Goal: Obtain resource: Obtain resource

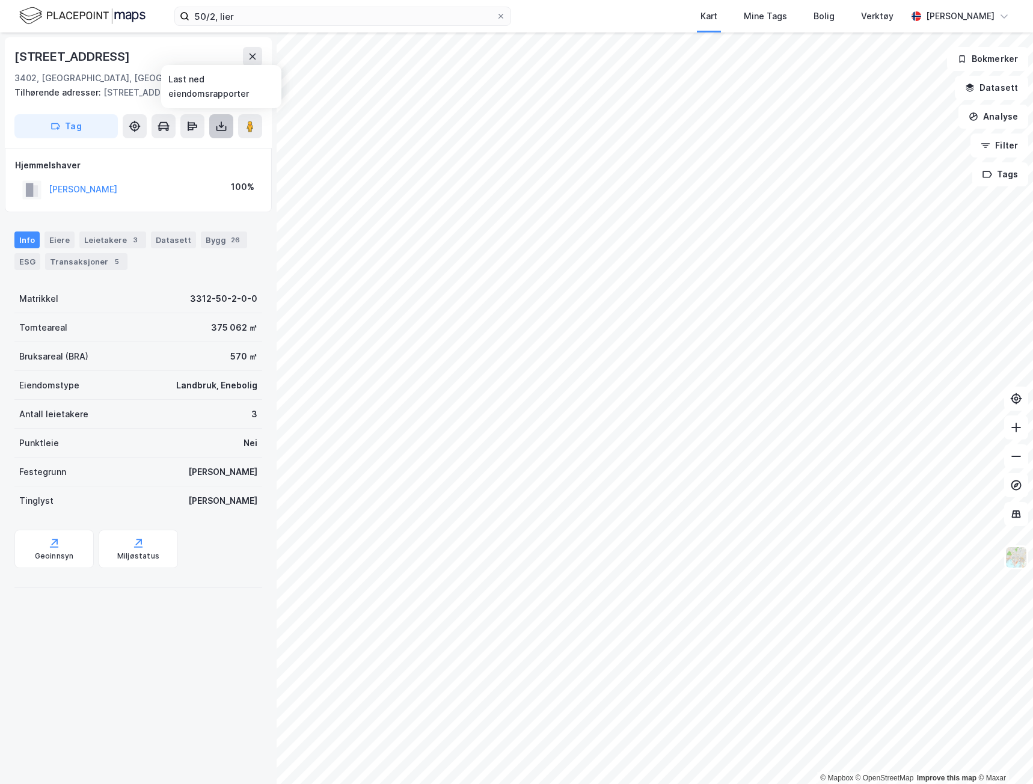
click at [222, 132] on icon at bounding box center [221, 126] width 12 height 12
click at [204, 151] on div "Last ned grunnbok" at bounding box center [169, 150] width 128 height 19
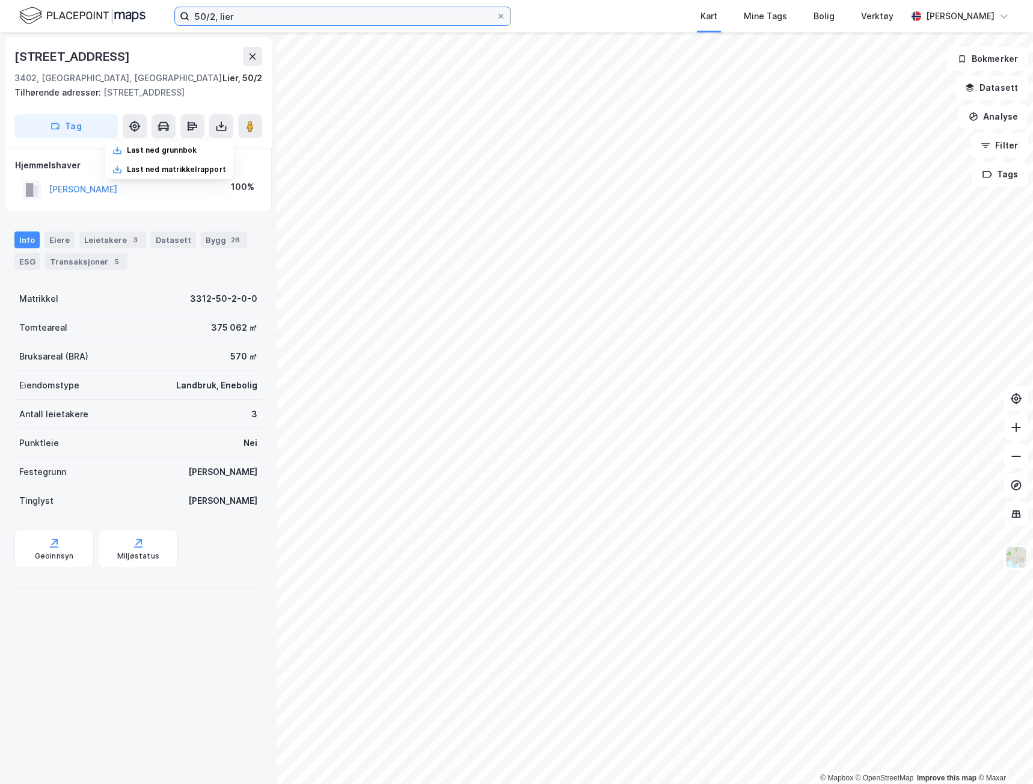
click at [218, 16] on input "50/2, lier" at bounding box center [342, 16] width 307 height 18
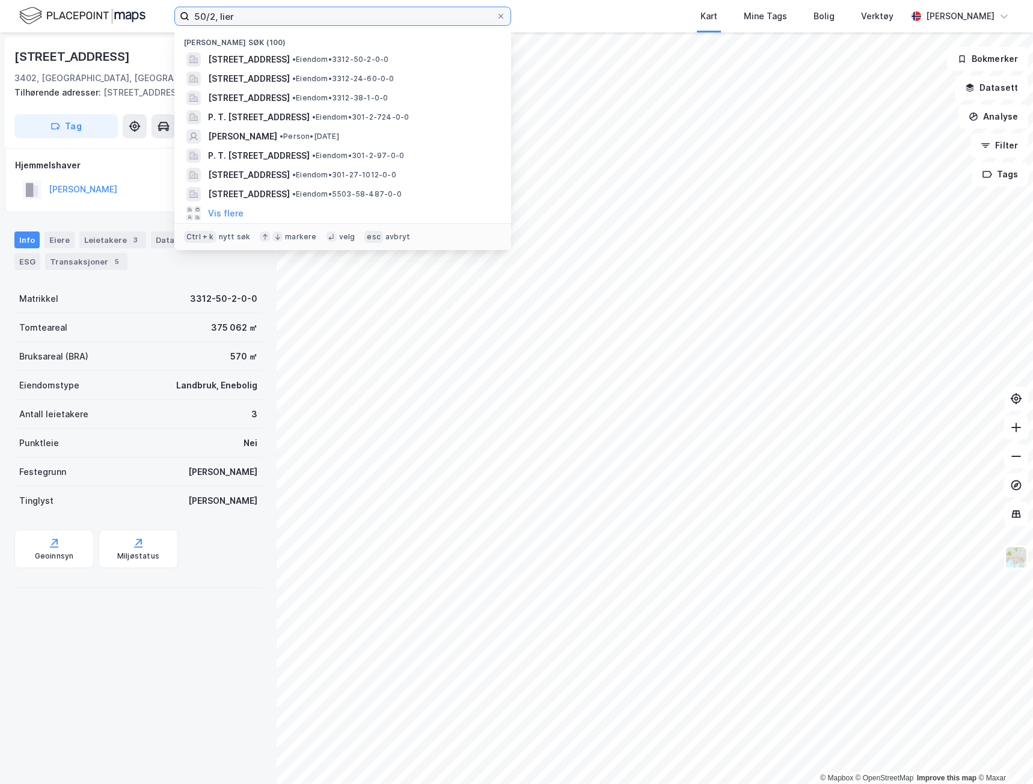
click at [218, 16] on input "50/2, lier" at bounding box center [342, 16] width 307 height 18
click at [211, 17] on input "50/2, lier" at bounding box center [342, 16] width 307 height 18
click at [215, 16] on input "50/2, lier" at bounding box center [342, 16] width 307 height 18
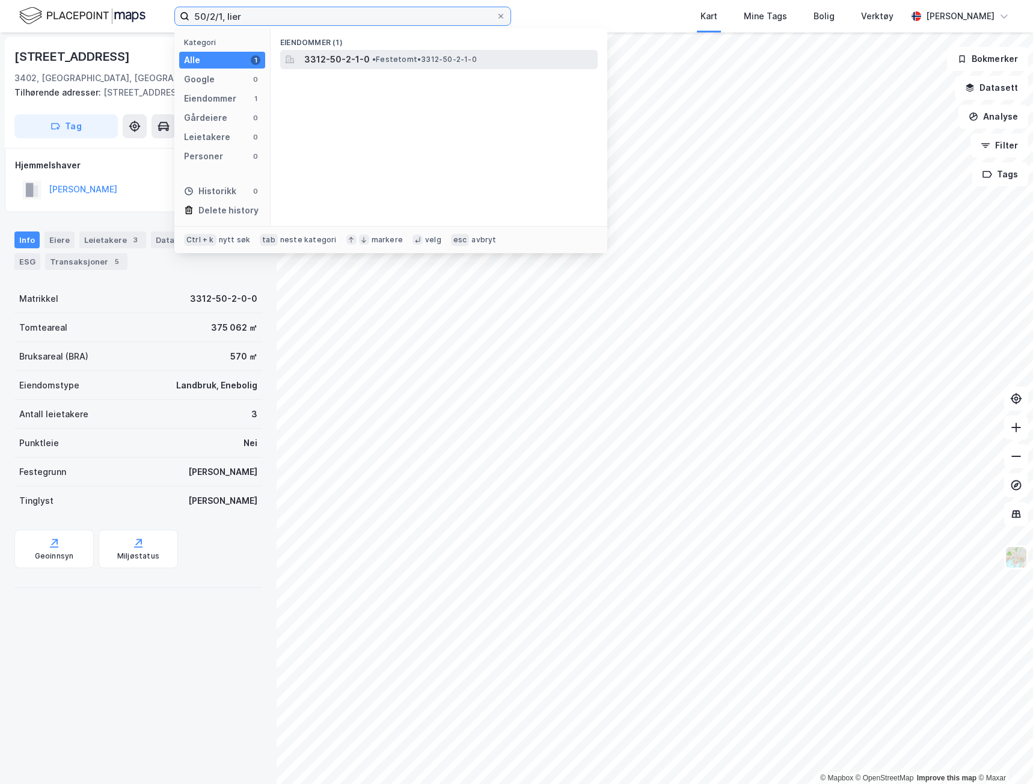
type input "50/2/1, lier"
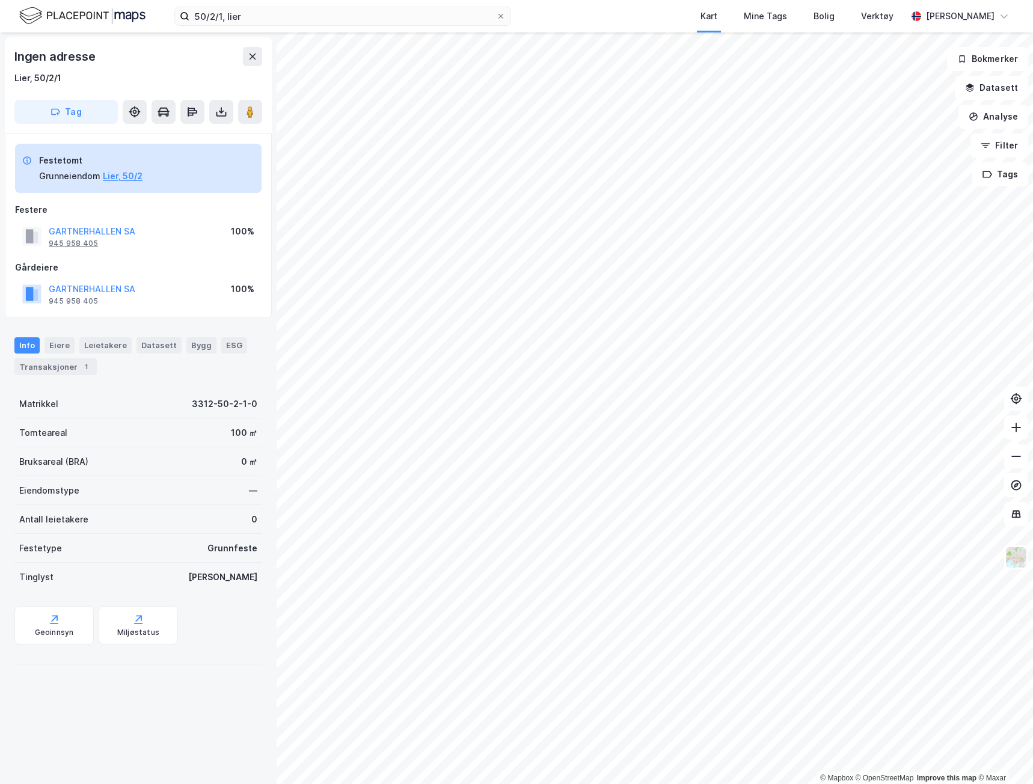
click at [85, 243] on div "945 958 405" at bounding box center [73, 244] width 49 height 10
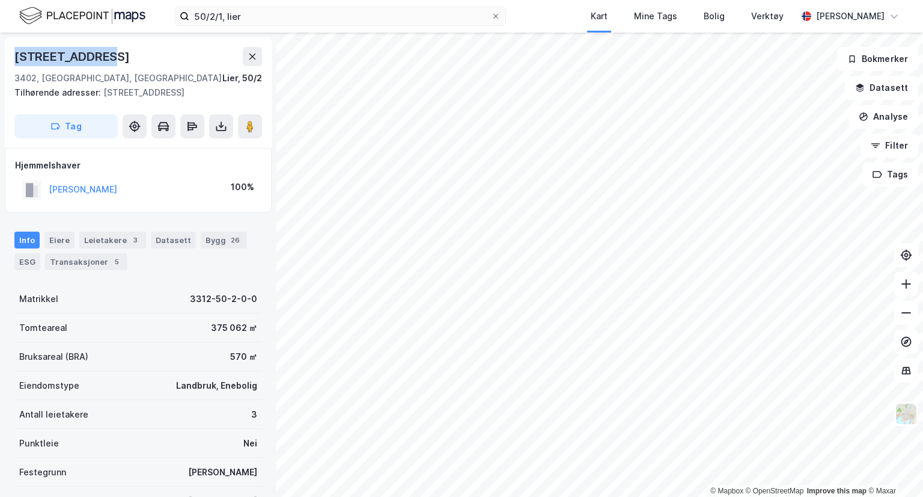
drag, startPoint x: 16, startPoint y: 55, endPoint x: 151, endPoint y: 54, distance: 135.3
click at [151, 54] on div "[STREET_ADDRESS]" at bounding box center [138, 56] width 248 height 19
copy div "[STREET_ADDRESS]"
